Goal: Task Accomplishment & Management: Use online tool/utility

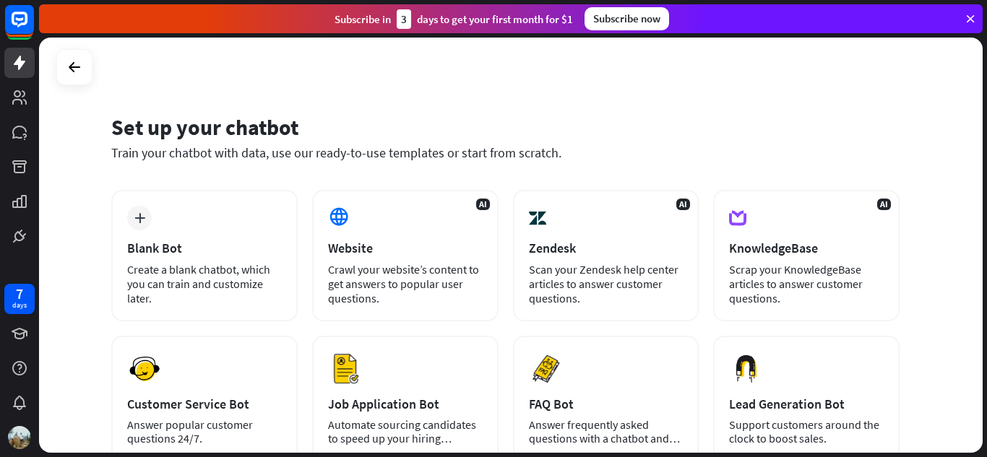
scroll to position [72, 0]
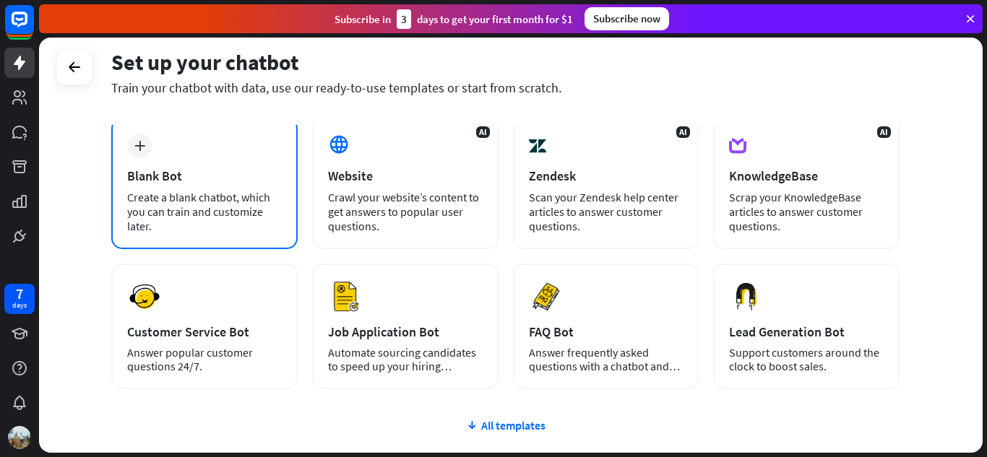
click at [178, 181] on div "Blank Bot" at bounding box center [204, 176] width 155 height 17
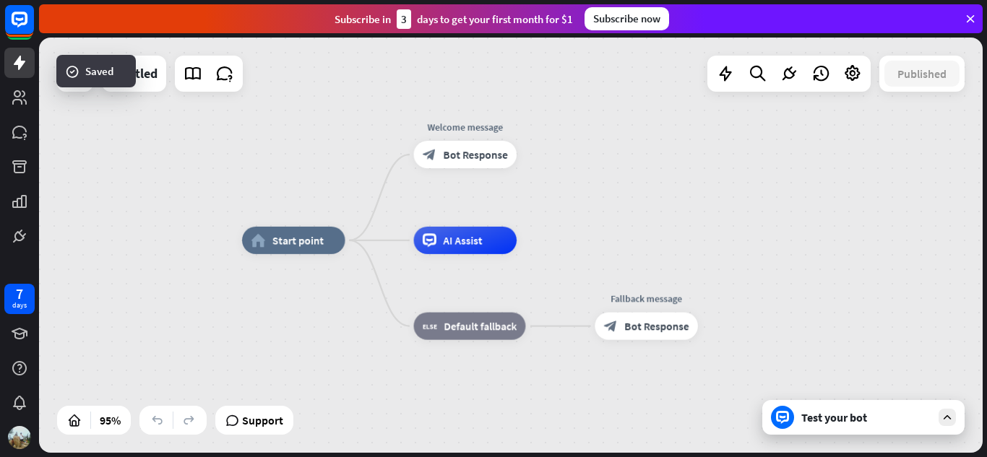
click at [841, 417] on div "Test your bot" at bounding box center [866, 417] width 130 height 14
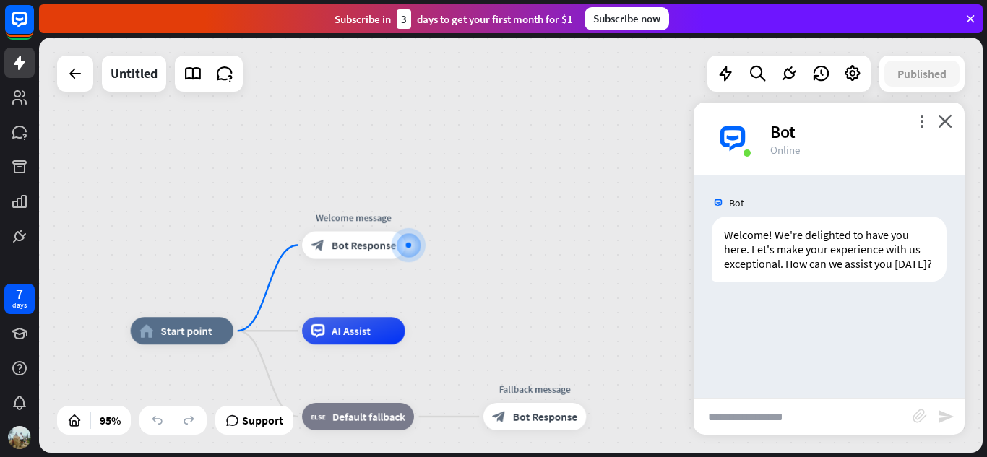
click at [937, 121] on div "Bot" at bounding box center [858, 132] width 177 height 22
click at [939, 122] on icon "close" at bounding box center [944, 121] width 14 height 14
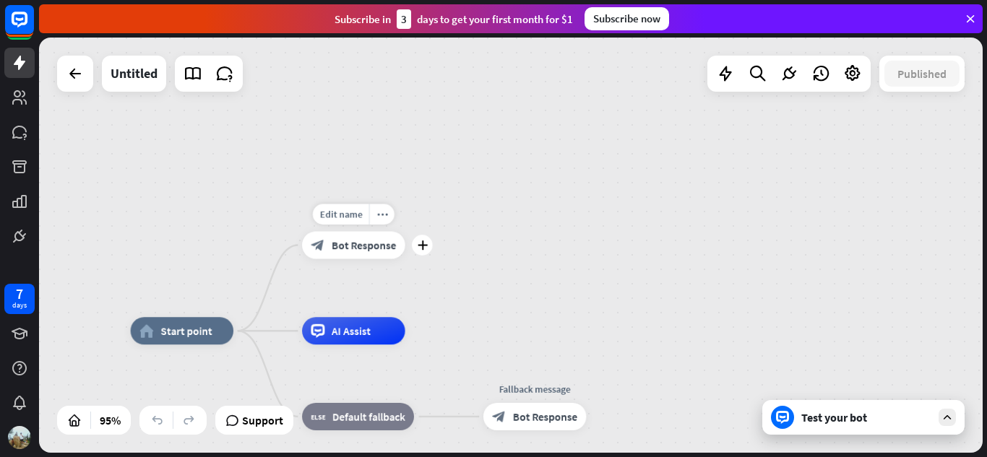
click at [358, 259] on div "Edit name more_horiz plus Welcome message block_bot_response Bot Response" at bounding box center [353, 245] width 103 height 27
click at [206, 335] on span "Start point" at bounding box center [185, 331] width 51 height 14
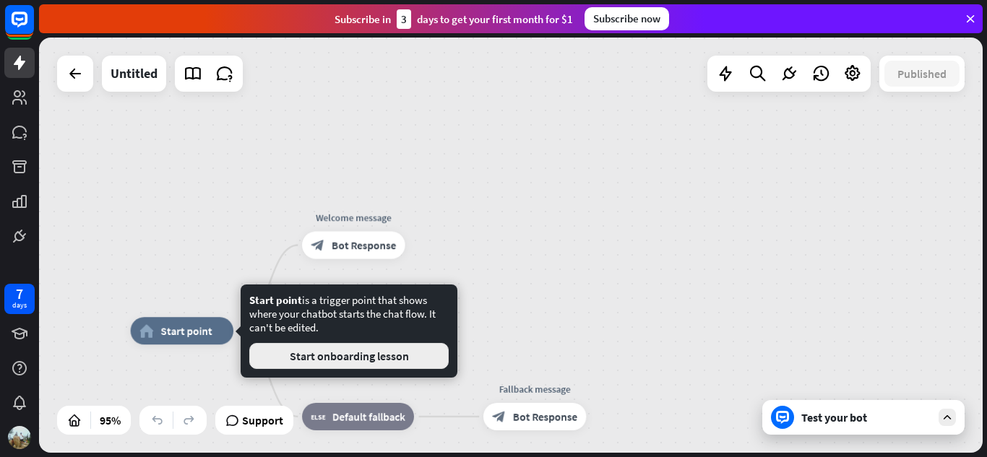
click at [347, 348] on button "Start onboarding lesson" at bounding box center [348, 356] width 199 height 26
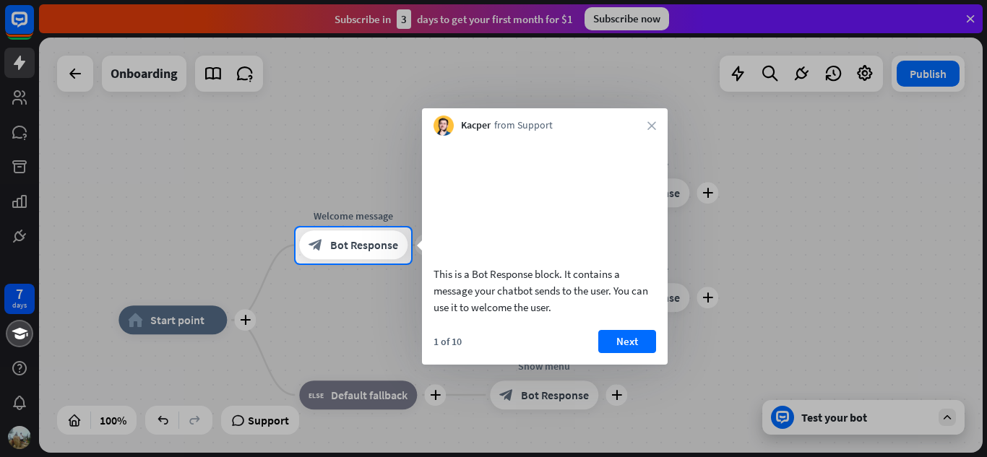
click at [644, 122] on div "Kacper from Support close" at bounding box center [545, 121] width 246 height 27
click at [651, 124] on icon "close" at bounding box center [651, 125] width 9 height 9
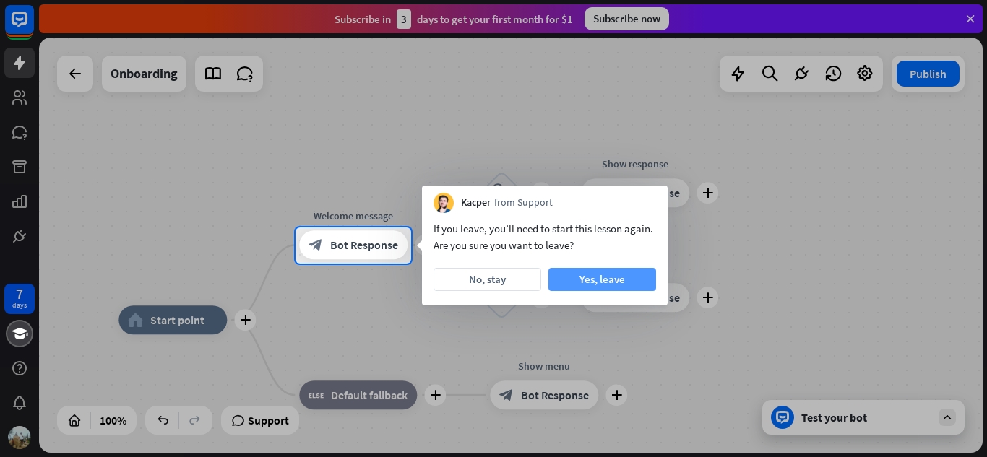
click at [624, 275] on button "Yes, leave" at bounding box center [602, 279] width 108 height 23
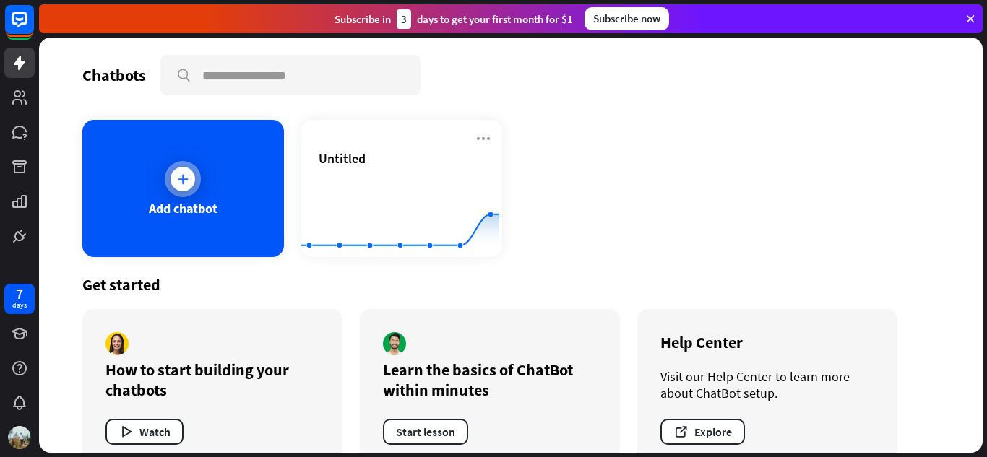
click at [178, 183] on icon at bounding box center [183, 179] width 14 height 14
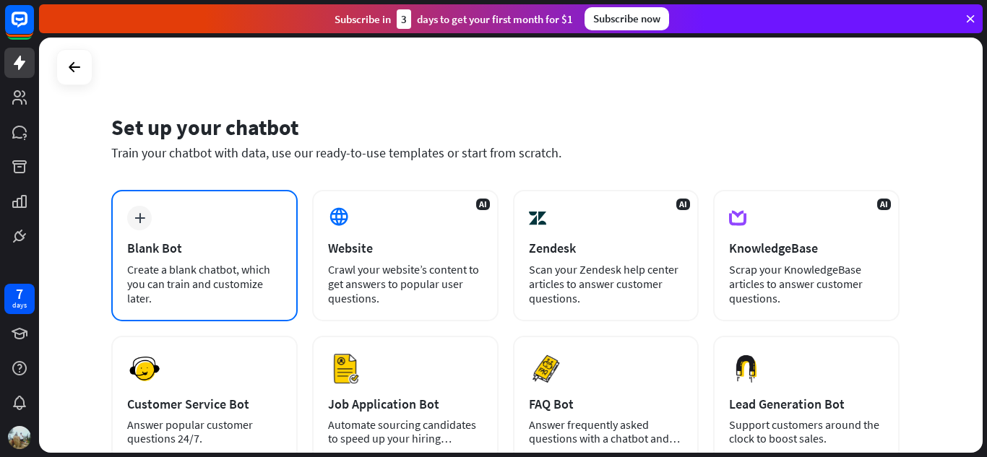
click at [139, 226] on div "plus" at bounding box center [139, 218] width 25 height 25
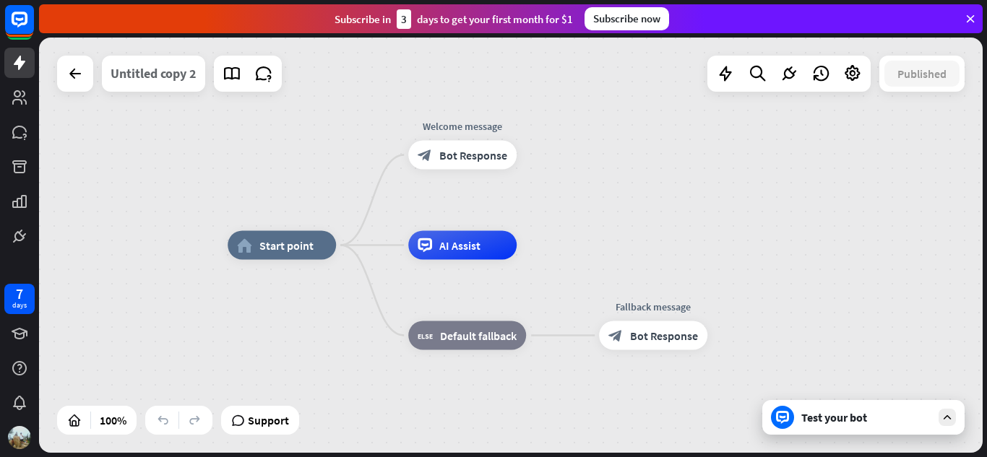
click at [171, 86] on div "Untitled copy 2" at bounding box center [154, 74] width 86 height 36
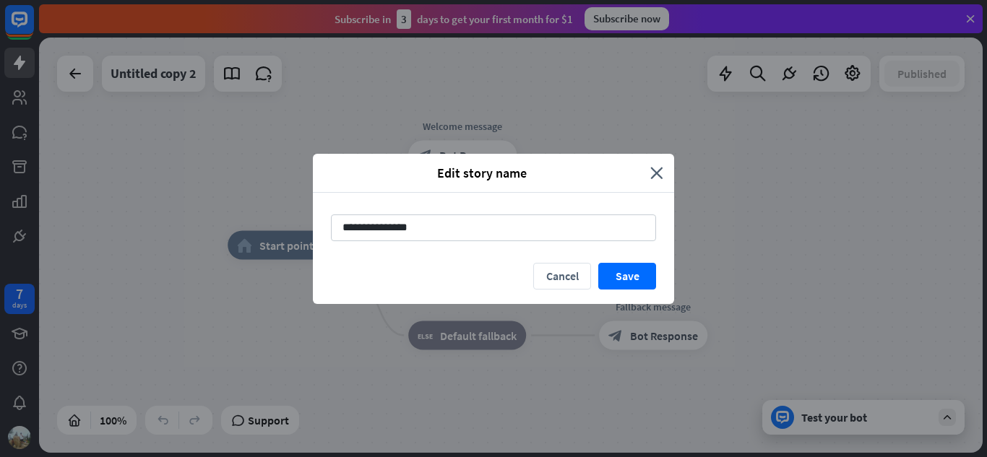
click at [649, 175] on div "Edit story name" at bounding box center [487, 173] width 326 height 17
click at [657, 171] on icon "close" at bounding box center [656, 173] width 13 height 17
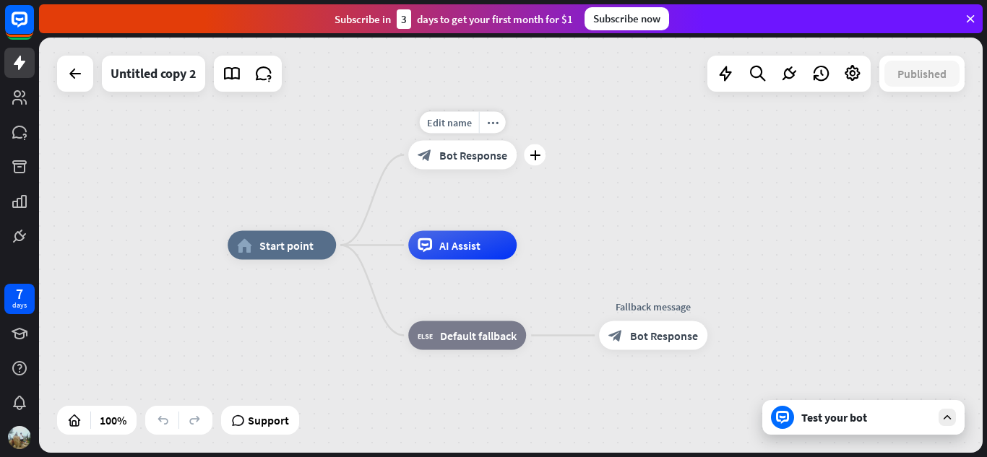
click at [463, 152] on span "Bot Response" at bounding box center [473, 155] width 68 height 14
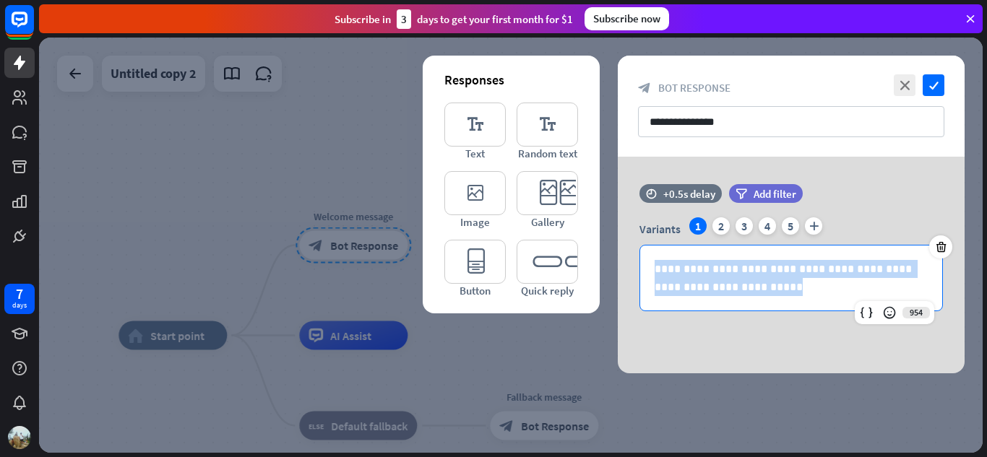
drag, startPoint x: 751, startPoint y: 280, endPoint x: 598, endPoint y: 247, distance: 156.7
click at [618, 247] on div "**********" at bounding box center [791, 265] width 347 height 217
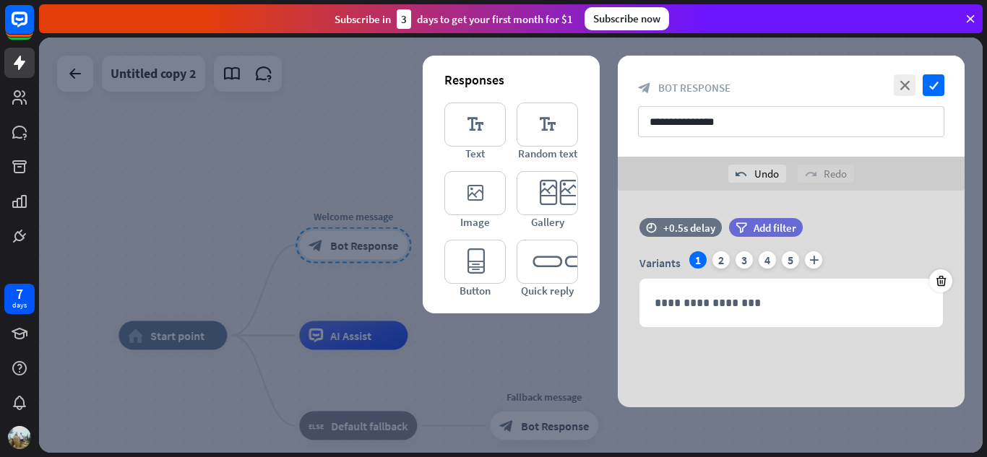
click at [259, 269] on div at bounding box center [510, 245] width 943 height 415
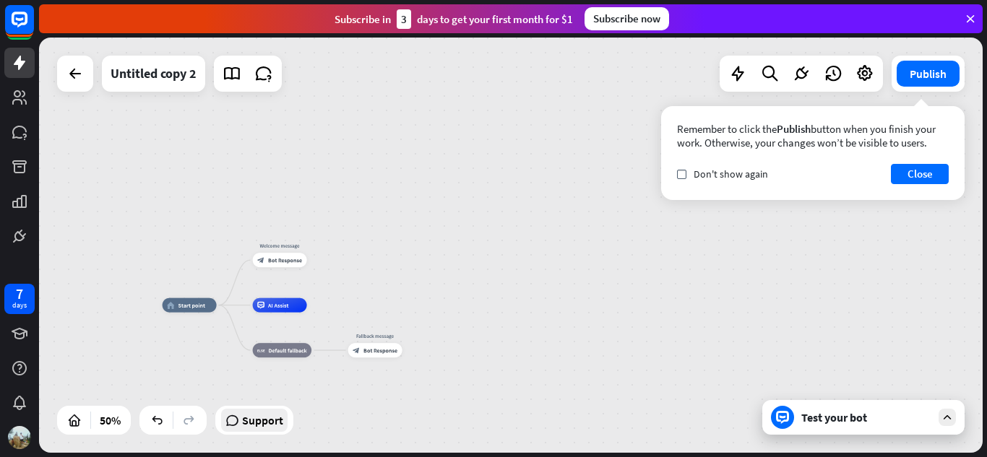
click at [243, 418] on span "Support" at bounding box center [262, 420] width 41 height 23
